Goal: Task Accomplishment & Management: Manage account settings

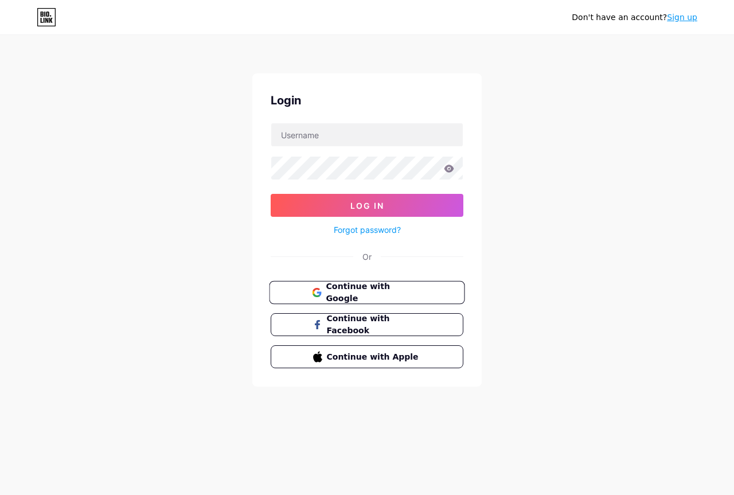
click at [359, 288] on span "Continue with Google" at bounding box center [374, 292] width 96 height 25
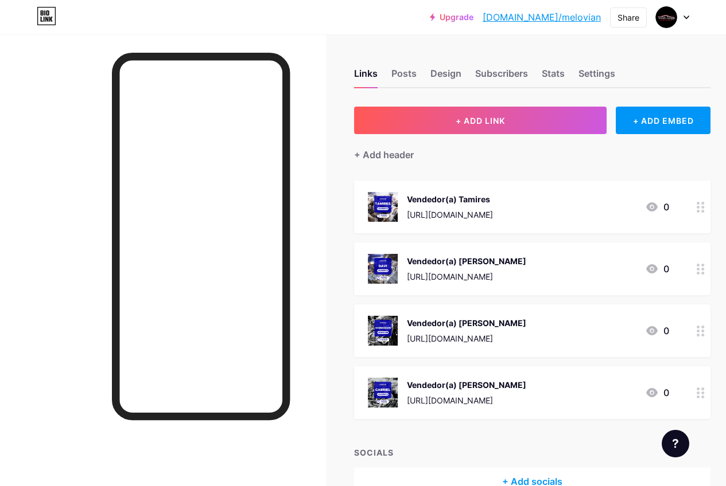
click at [531, 200] on div "Vendedor(a) Tamires [URL][DOMAIN_NAME] 0" at bounding box center [518, 207] width 301 height 30
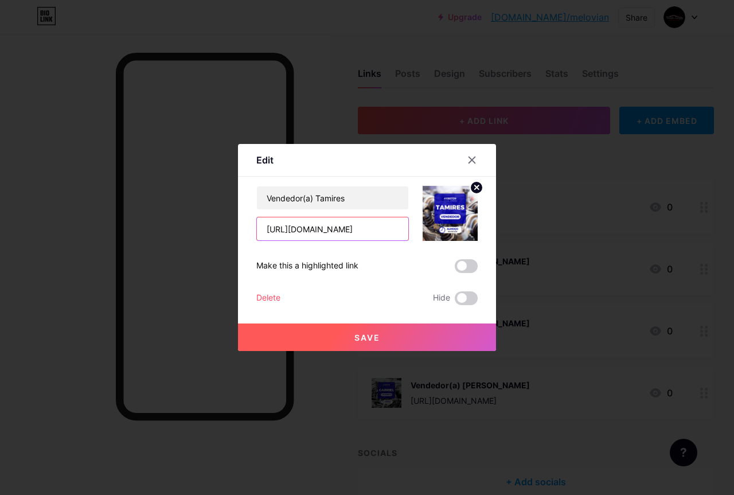
drag, startPoint x: 321, startPoint y: 228, endPoint x: 381, endPoint y: 227, distance: 60.3
click at [381, 227] on input "[URL][DOMAIN_NAME]" at bounding box center [332, 228] width 151 height 23
click at [385, 229] on input "[URL][DOMAIN_NAME]" at bounding box center [332, 228] width 151 height 23
drag, startPoint x: 384, startPoint y: 231, endPoint x: 330, endPoint y: 239, distance: 53.9
click at [330, 239] on input "[URL][DOMAIN_NAME]" at bounding box center [332, 228] width 151 height 23
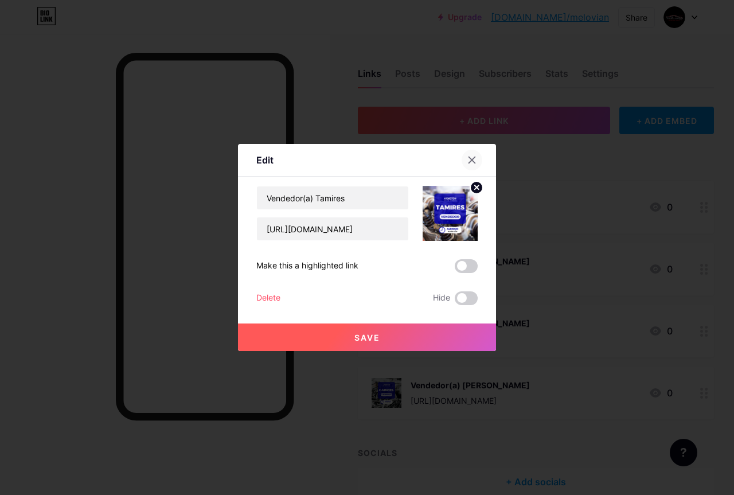
click at [470, 158] on icon at bounding box center [472, 160] width 6 height 6
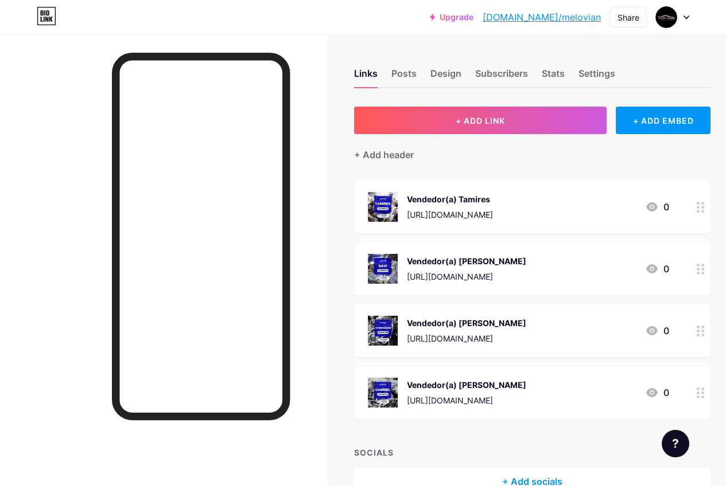
click at [501, 258] on div "Vendedor(a) [PERSON_NAME]" at bounding box center [466, 261] width 119 height 12
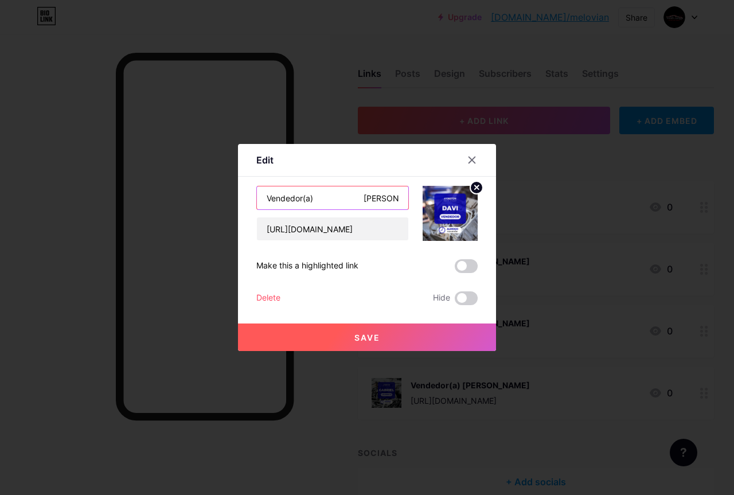
drag, startPoint x: 349, startPoint y: 192, endPoint x: 414, endPoint y: 202, distance: 66.1
click at [414, 202] on div "Vendedor(a) Davi [URL][DOMAIN_NAME]" at bounding box center [366, 213] width 221 height 55
type input "Vendedor(a) [PERSON_NAME]"
click at [400, 336] on button "Save" at bounding box center [367, 338] width 258 height 28
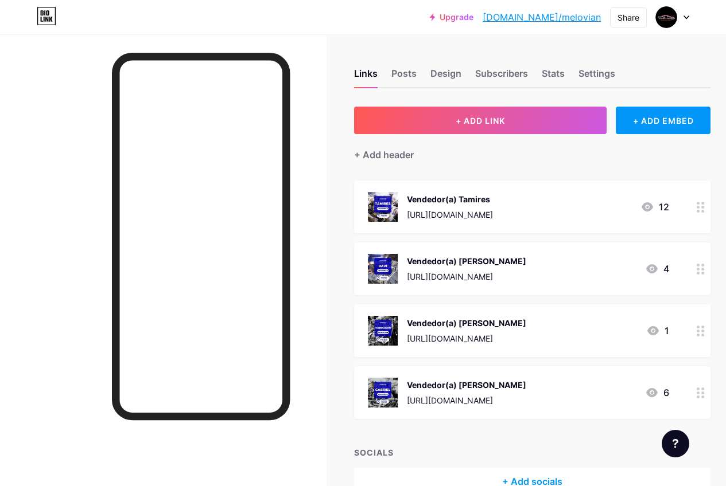
click at [505, 266] on div "Vendedor(a) [PERSON_NAME]" at bounding box center [466, 261] width 119 height 12
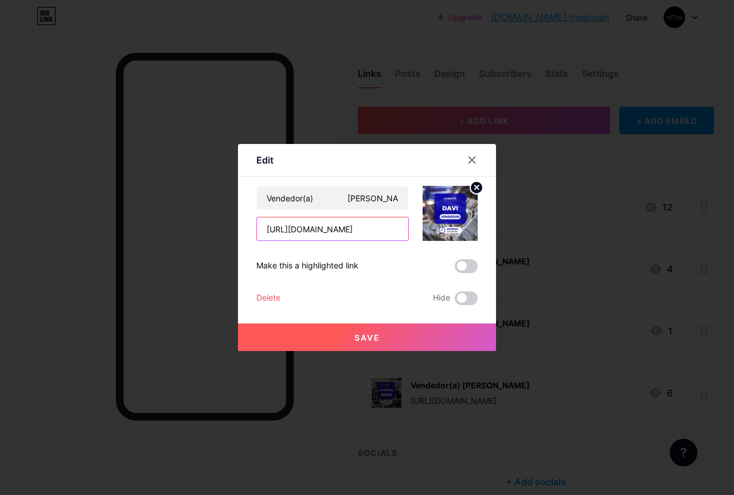
click at [381, 223] on input "[URL][DOMAIN_NAME]" at bounding box center [332, 228] width 151 height 23
click at [388, 225] on input "[URL][DOMAIN_NAME]" at bounding box center [332, 228] width 151 height 23
click at [397, 225] on input "[URL][DOMAIN_NAME]" at bounding box center [332, 228] width 151 height 23
drag, startPoint x: 402, startPoint y: 225, endPoint x: 425, endPoint y: 225, distance: 22.9
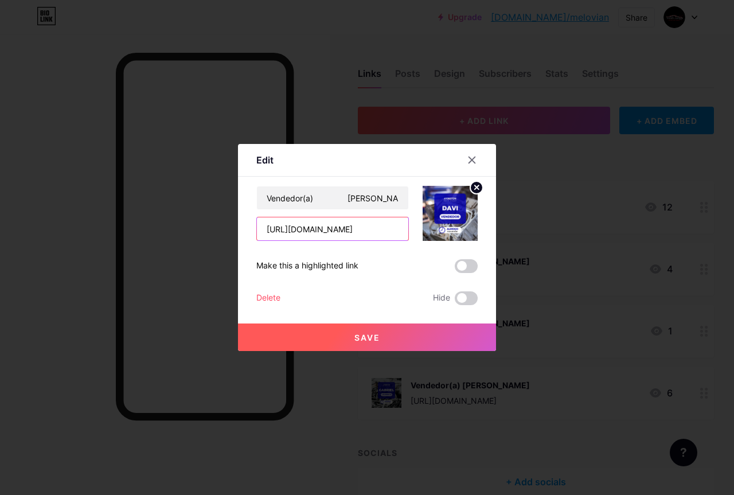
click at [424, 225] on div "Vendedor(a) [PERSON_NAME] [URL][DOMAIN_NAME]" at bounding box center [366, 213] width 221 height 55
click at [470, 155] on icon at bounding box center [471, 159] width 9 height 9
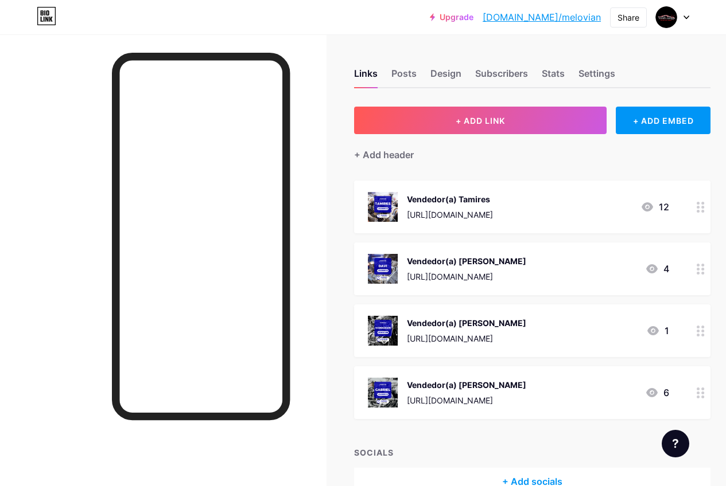
click at [502, 318] on div "Vendedor(a) [PERSON_NAME] [URL][DOMAIN_NAME]" at bounding box center [466, 331] width 119 height 30
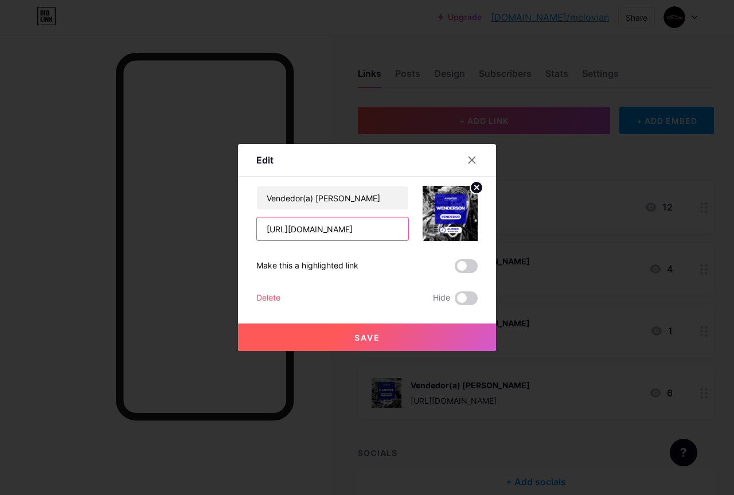
click at [344, 229] on input "[URL][DOMAIN_NAME]" at bounding box center [332, 228] width 151 height 23
